Goal: Information Seeking & Learning: Learn about a topic

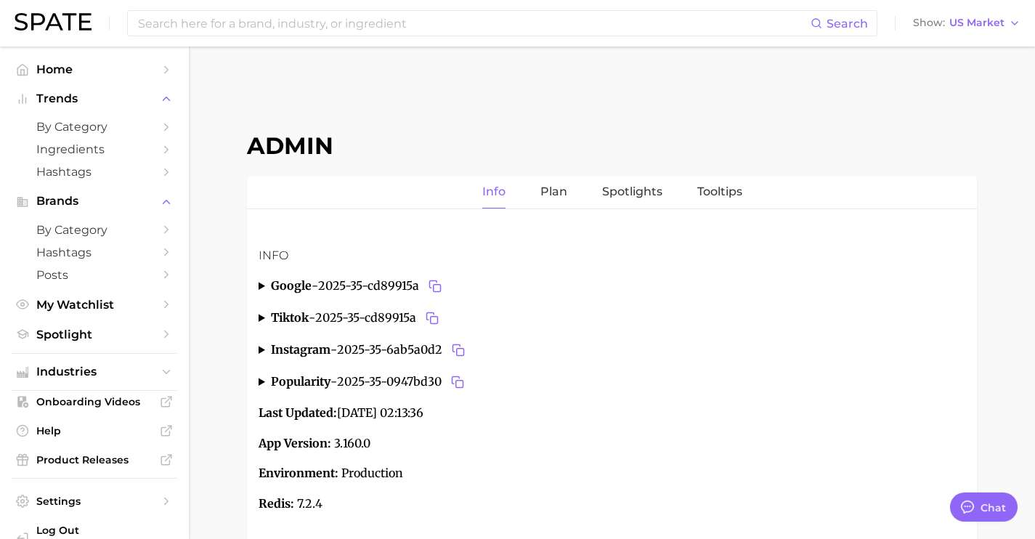
type textarea "x"
click at [140, 377] on span "Industries" at bounding box center [94, 371] width 116 height 13
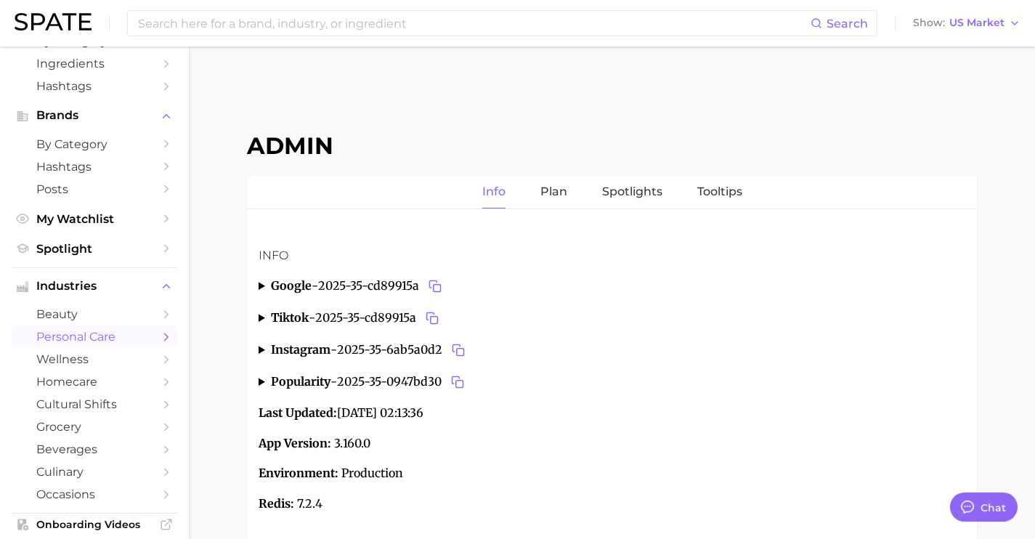
scroll to position [243, 0]
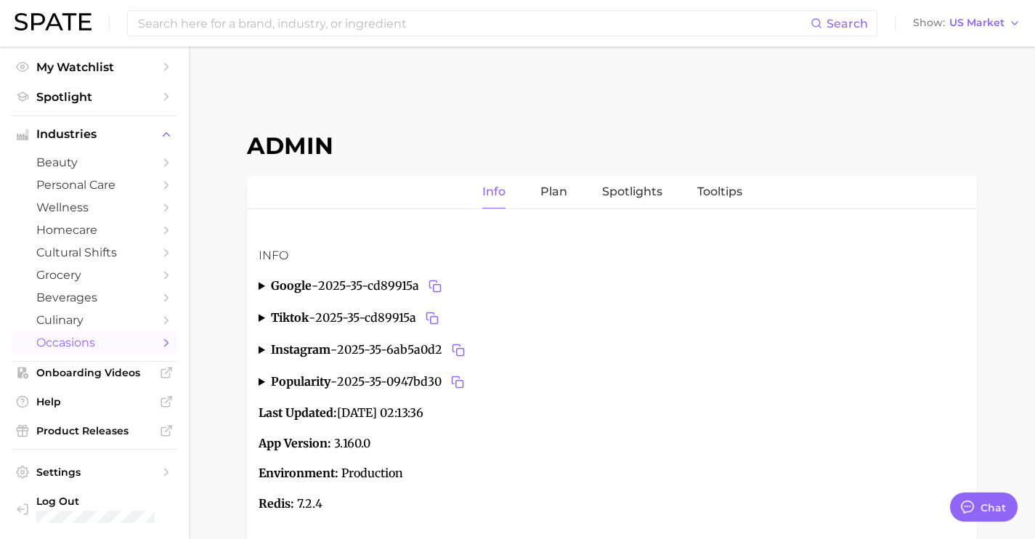
click at [121, 338] on span "occasions" at bounding box center [94, 342] width 116 height 14
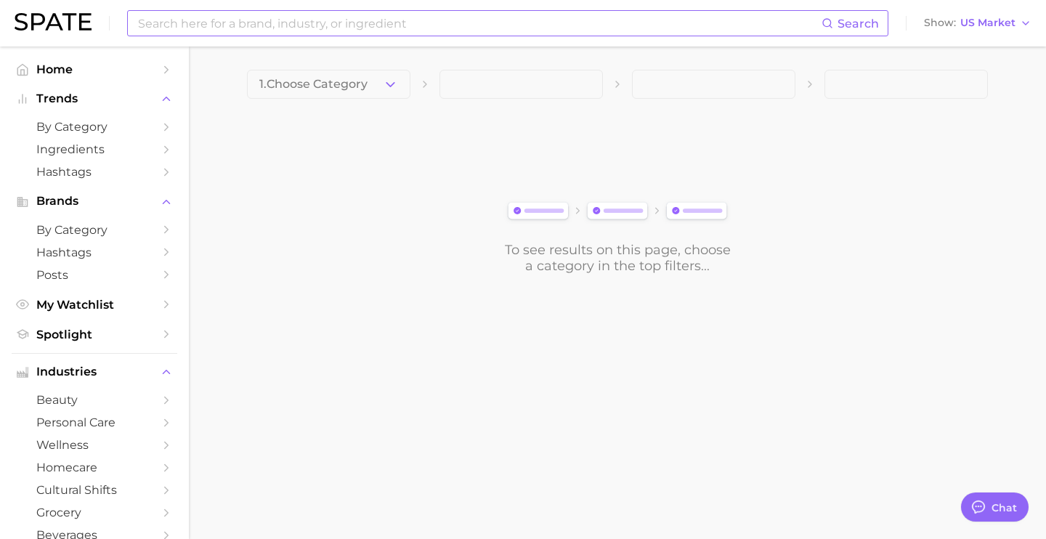
click at [381, 24] on input at bounding box center [479, 23] width 685 height 25
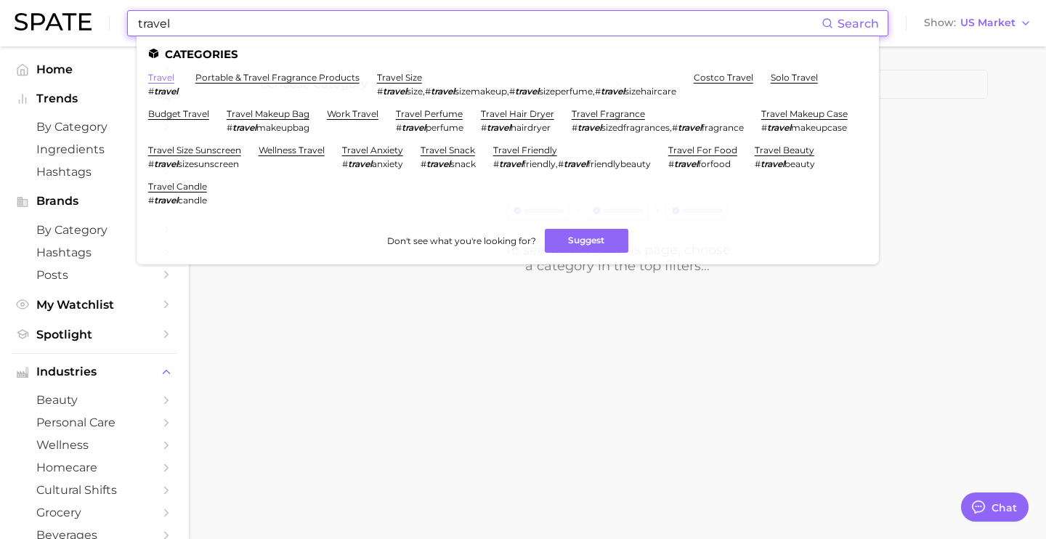
type input "travel"
click at [163, 82] on link "travel" at bounding box center [161, 77] width 26 height 11
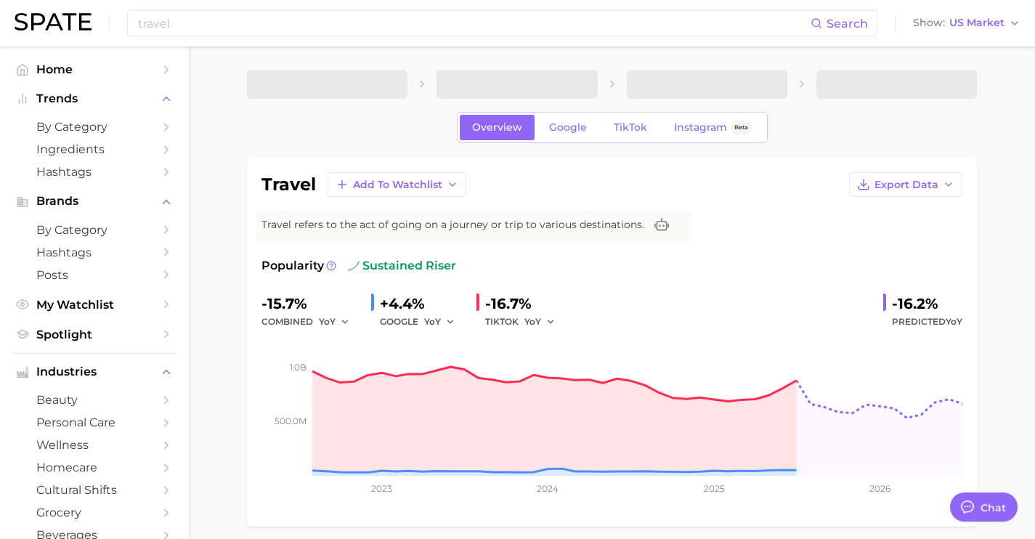
type textarea "x"
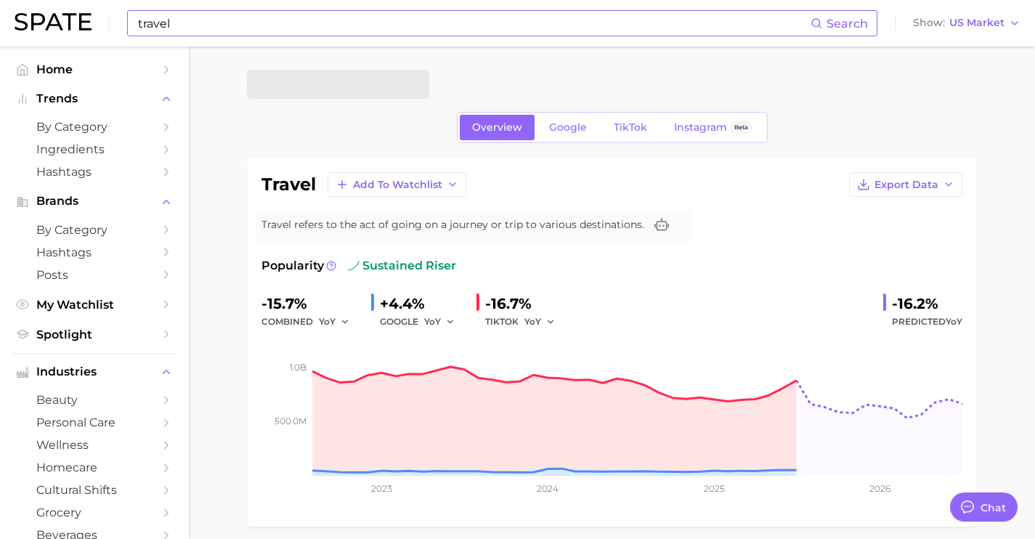
click at [232, 23] on input "travel" at bounding box center [474, 23] width 674 height 25
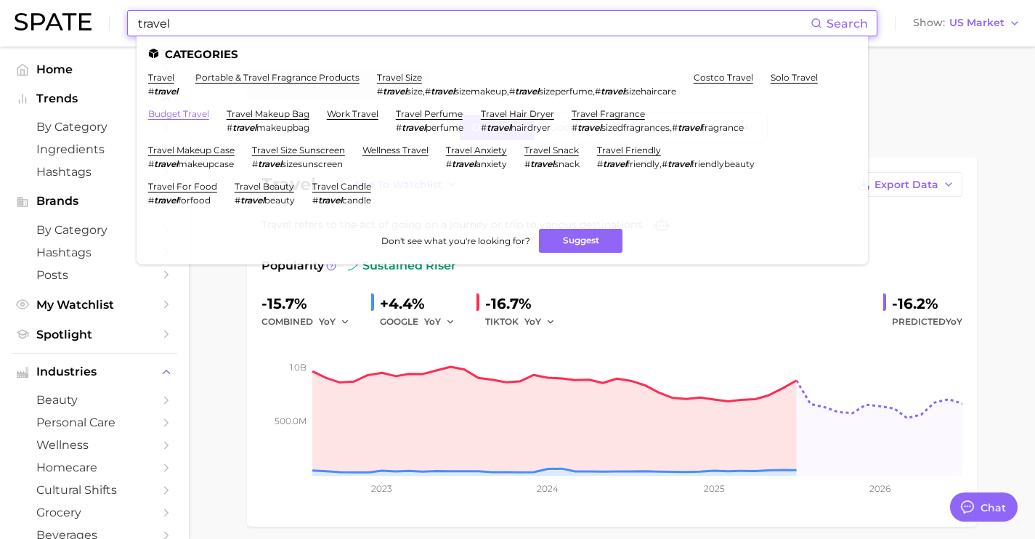
click at [192, 110] on link "budget travel" at bounding box center [178, 113] width 61 height 11
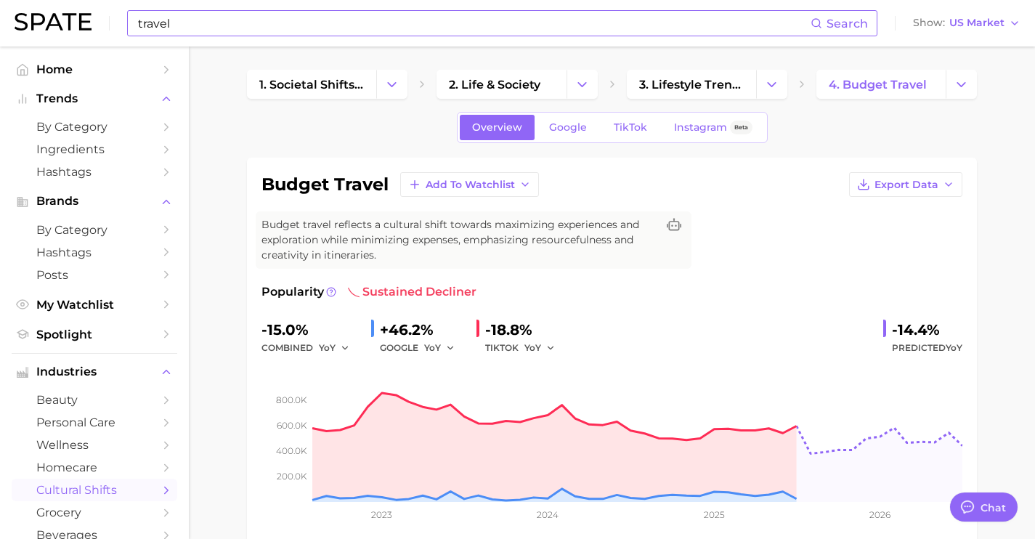
click at [343, 32] on input "travel" at bounding box center [474, 23] width 674 height 25
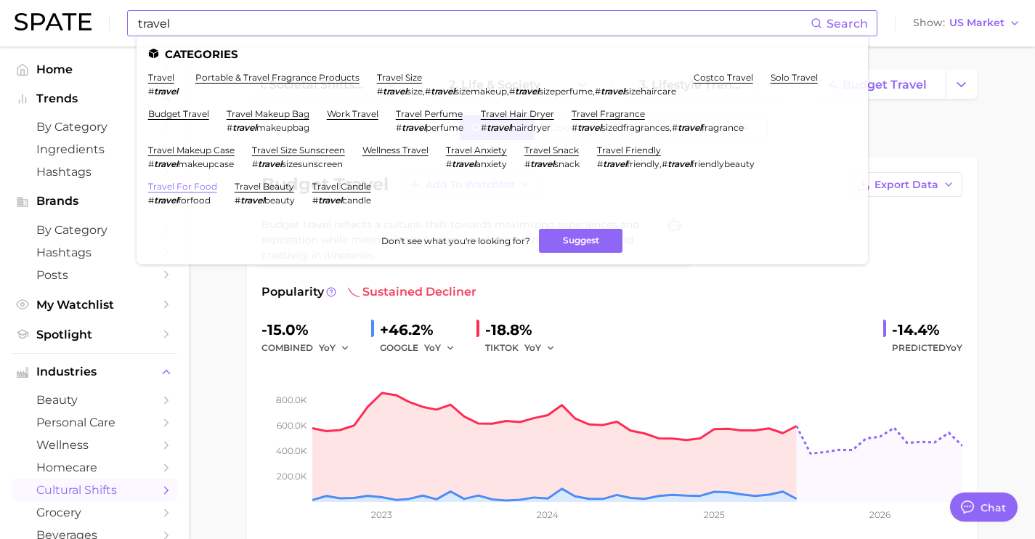
click at [189, 184] on link "travel for food" at bounding box center [182, 186] width 69 height 11
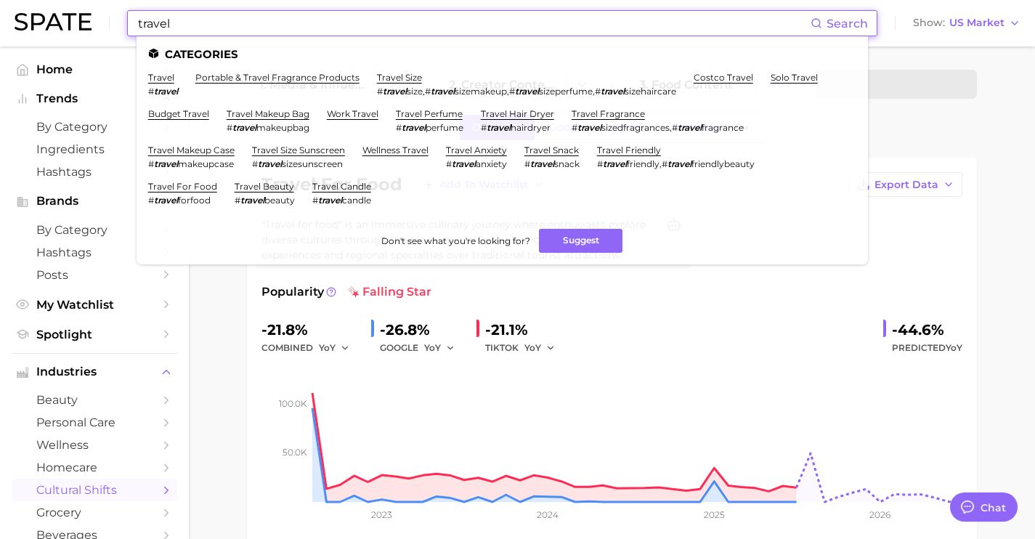
click at [465, 25] on input "travel" at bounding box center [474, 23] width 674 height 25
click at [378, 155] on li "wellness travel" at bounding box center [395, 157] width 66 height 25
click at [381, 152] on link "wellness travel" at bounding box center [395, 150] width 66 height 11
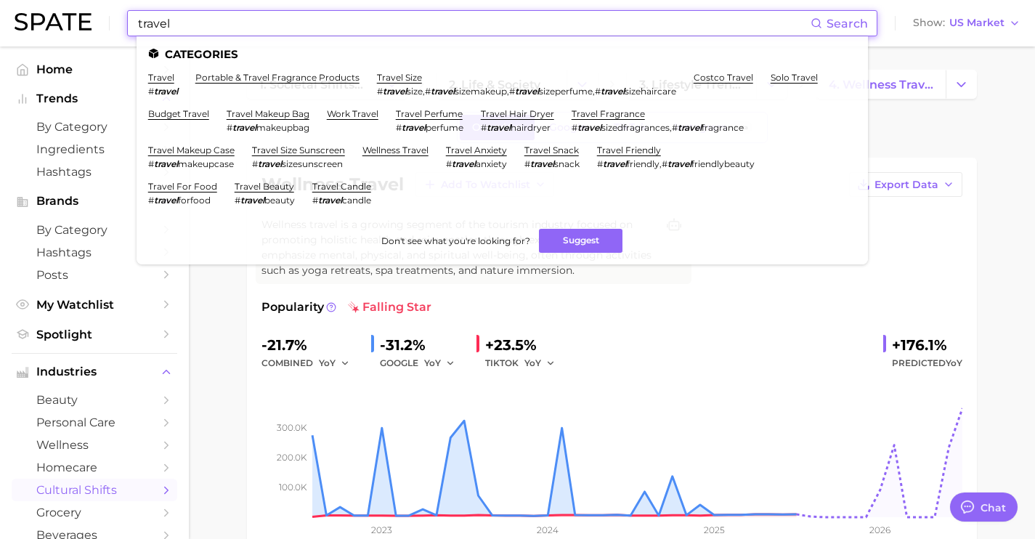
click at [734, 23] on input "travel" at bounding box center [474, 23] width 674 height 25
drag, startPoint x: 734, startPoint y: 23, endPoint x: 0, endPoint y: -20, distance: 735.4
click at [0, 0] on html "travel Search Categories travel # travel portable & travel fragrance products t…" at bounding box center [517, 269] width 1035 height 539
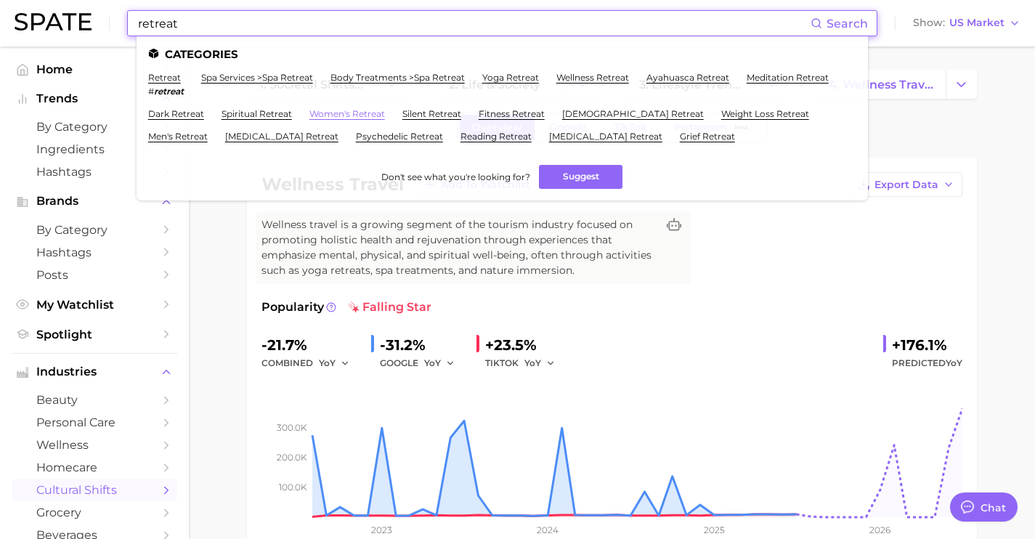
type input "retreat"
click at [385, 115] on link "women's retreat" at bounding box center [347, 113] width 76 height 11
